Goal: Task Accomplishment & Management: Complete application form

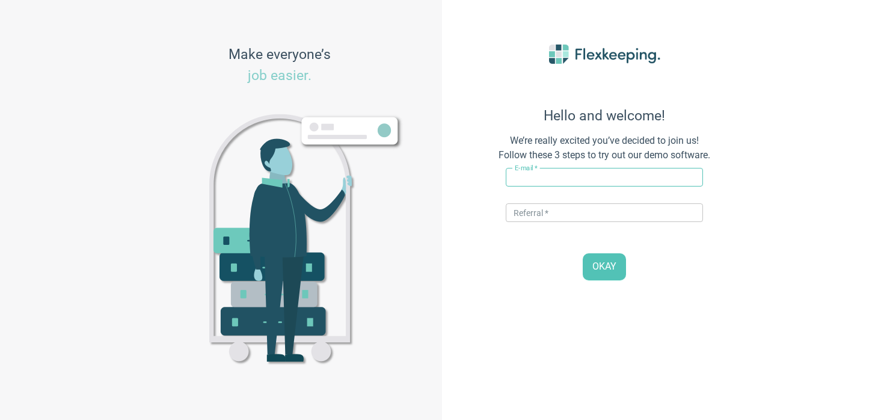
click at [541, 179] on input "text" at bounding box center [604, 177] width 197 height 19
type input "[PERSON_NAME][EMAIL_ADDRESS][PERSON_NAME][DOMAIN_NAME]"
click at [543, 201] on div "E-mail   * andrea.pesic+soderfors@flexkeeping.com ​ Referral   * ​" at bounding box center [604, 198] width 197 height 71
click at [537, 215] on input "text" at bounding box center [604, 212] width 197 height 19
type input "DIGITALMAGIC"
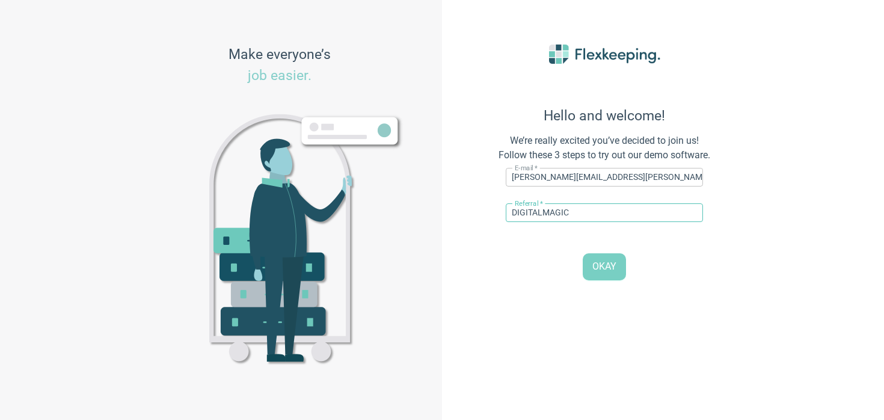
click at [597, 276] on button "OKAY" at bounding box center [604, 266] width 43 height 27
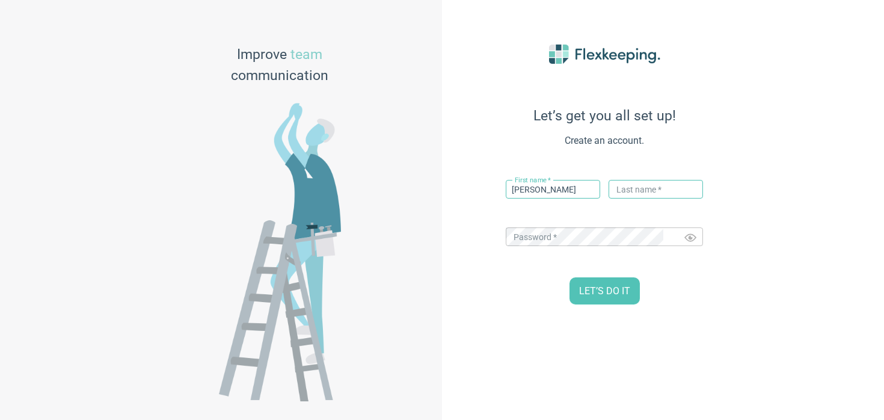
type input "[PERSON_NAME]"
click at [652, 194] on input "text" at bounding box center [656, 189] width 94 height 19
type input "P"
click at [492, 300] on div "LET’S DO IT" at bounding box center [604, 290] width 265 height 27
click at [593, 298] on span "LET’S DO IT" at bounding box center [604, 292] width 51 height 14
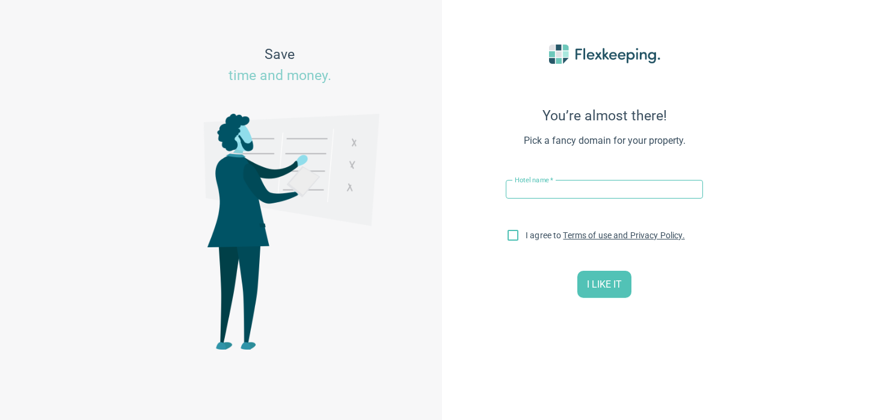
paste input "Söderfors Herrgård"
type input "Söderfors Herrgård"
click at [514, 232] on input "I agree to Terms of use and Privacy Policy." at bounding box center [513, 237] width 25 height 25
checkbox input "true"
click at [549, 298] on div "I LIKE IT" at bounding box center [604, 284] width 265 height 27
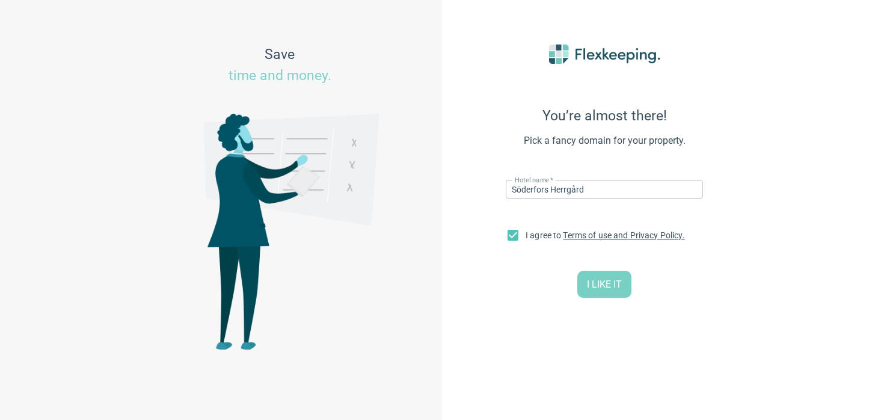
click at [590, 285] on span "I LIKE IT" at bounding box center [604, 285] width 35 height 14
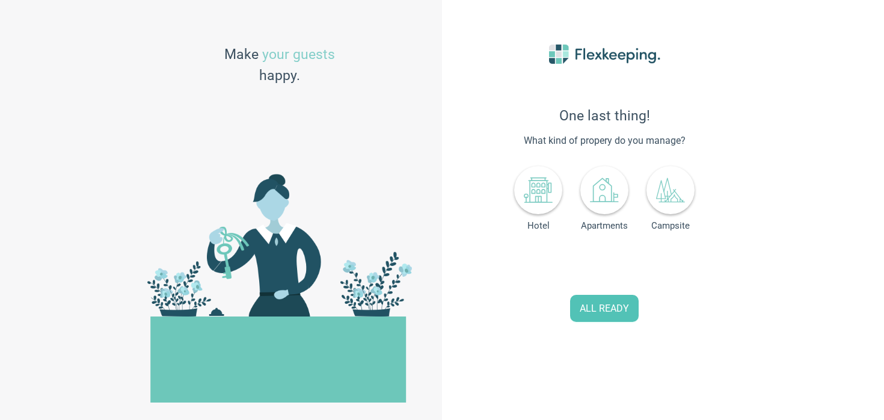
click at [555, 214] on div "Hotel" at bounding box center [538, 197] width 48 height 68
click at [510, 207] on div "Hotel Apartments Campsite" at bounding box center [604, 195] width 197 height 64
click at [537, 195] on icon at bounding box center [538, 190] width 29 height 29
click at [636, 262] on input "0" at bounding box center [628, 265] width 53 height 26
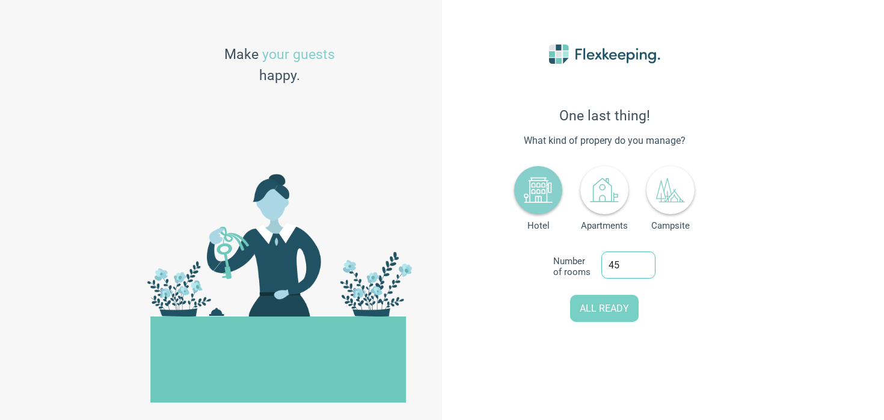
type input "45"
click at [593, 316] on button "ALL READY" at bounding box center [604, 308] width 69 height 27
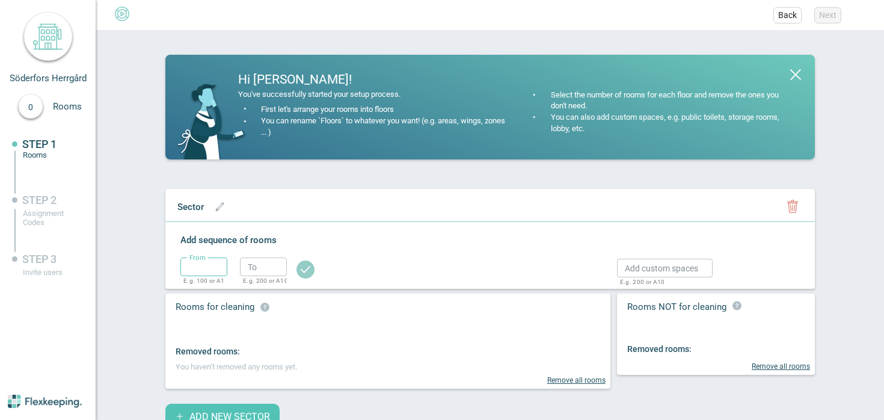
click at [215, 267] on input "text" at bounding box center [203, 267] width 47 height 19
type input "1"
click at [267, 271] on input "text" at bounding box center [263, 267] width 47 height 19
type input "1"
click at [307, 270] on circle "button" at bounding box center [306, 270] width 18 height 18
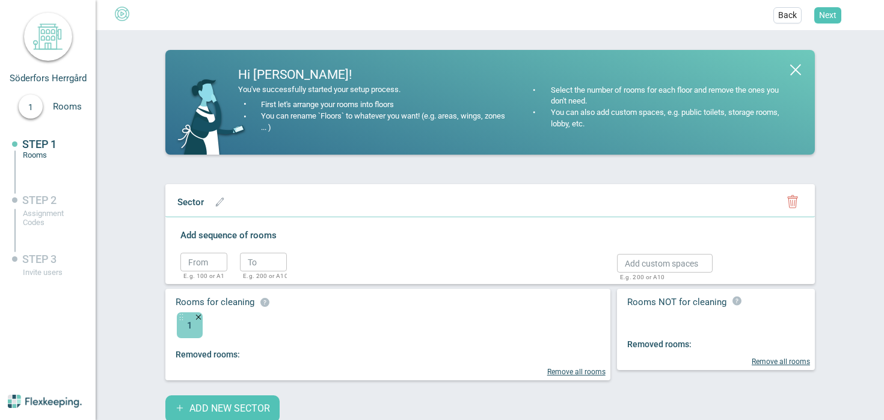
scroll to position [7, 0]
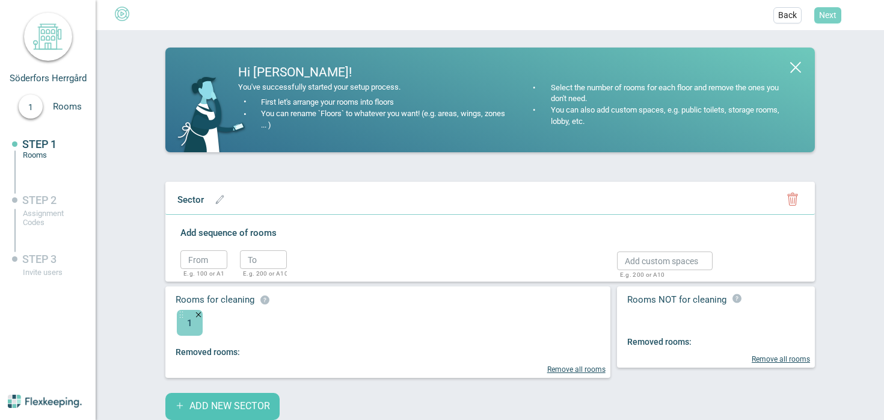
click at [828, 22] on button "Next" at bounding box center [828, 15] width 27 height 16
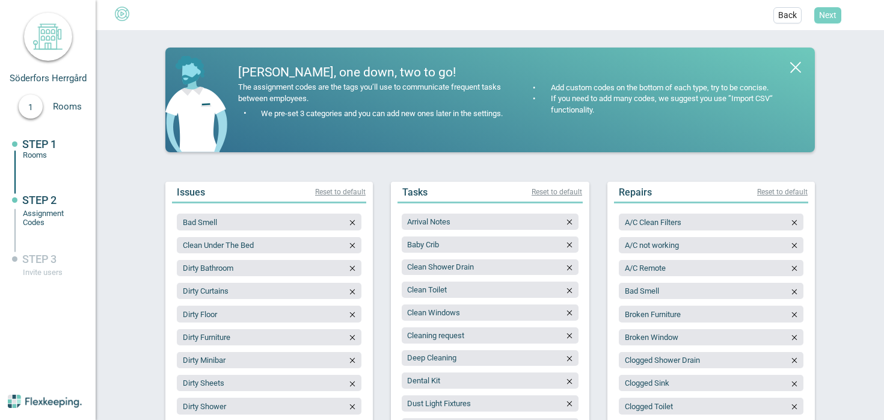
click at [828, 21] on button "Next" at bounding box center [828, 15] width 27 height 16
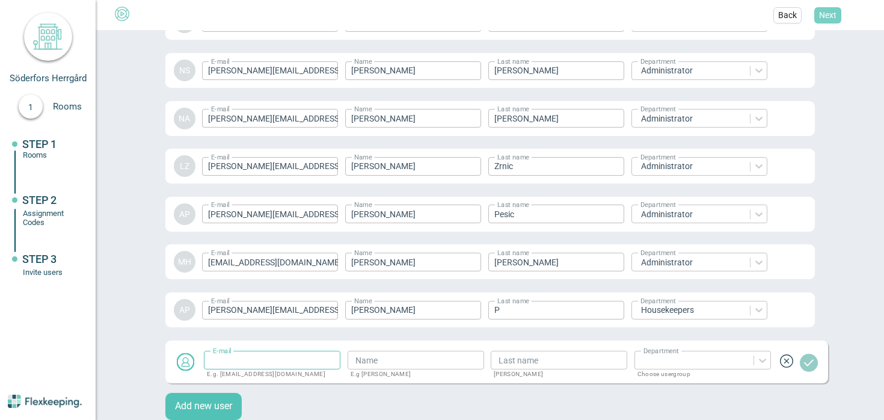
click at [828, 21] on button "Next" at bounding box center [828, 15] width 27 height 16
